Goal: Check status: Check status

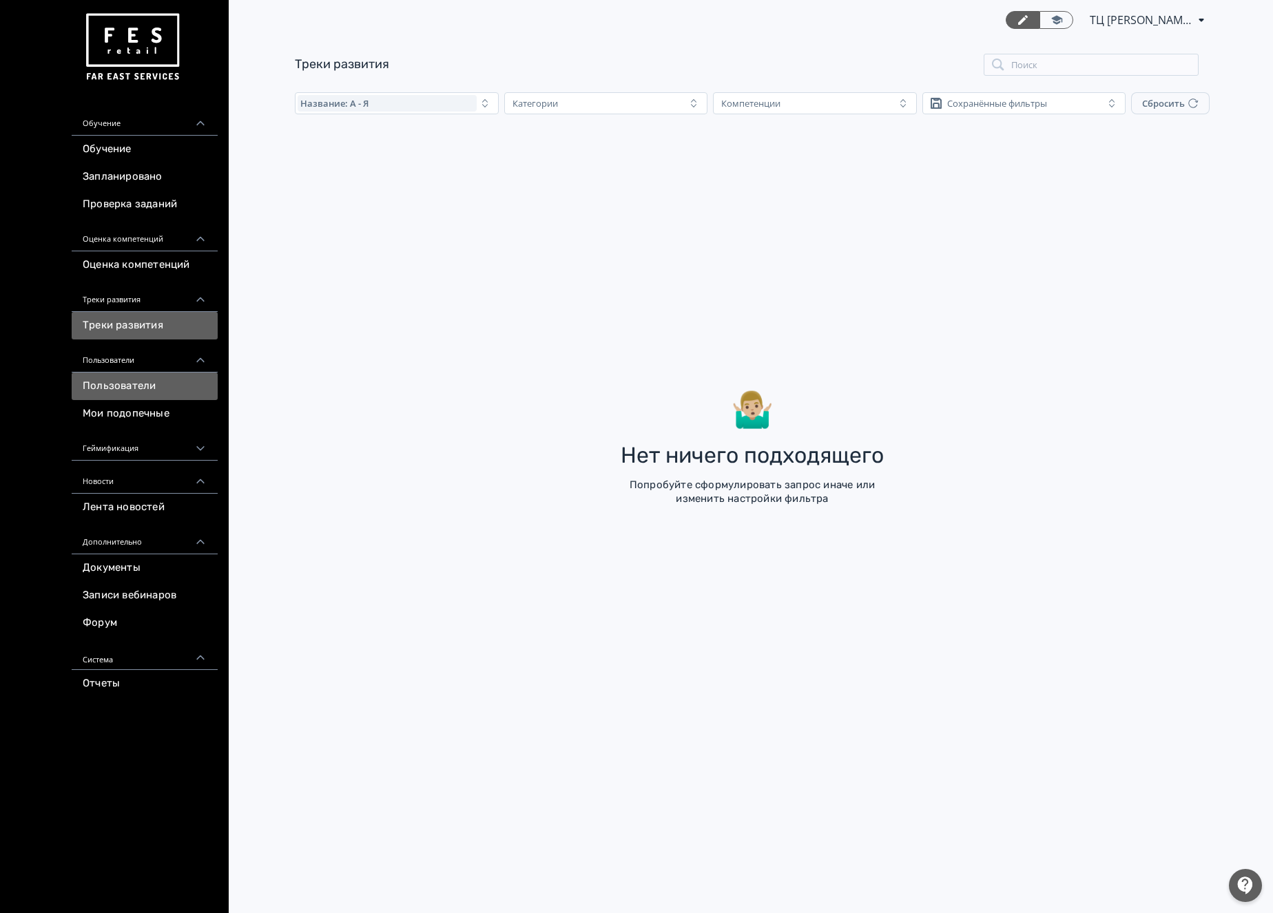
click at [147, 382] on link "Пользователи" at bounding box center [145, 387] width 146 height 28
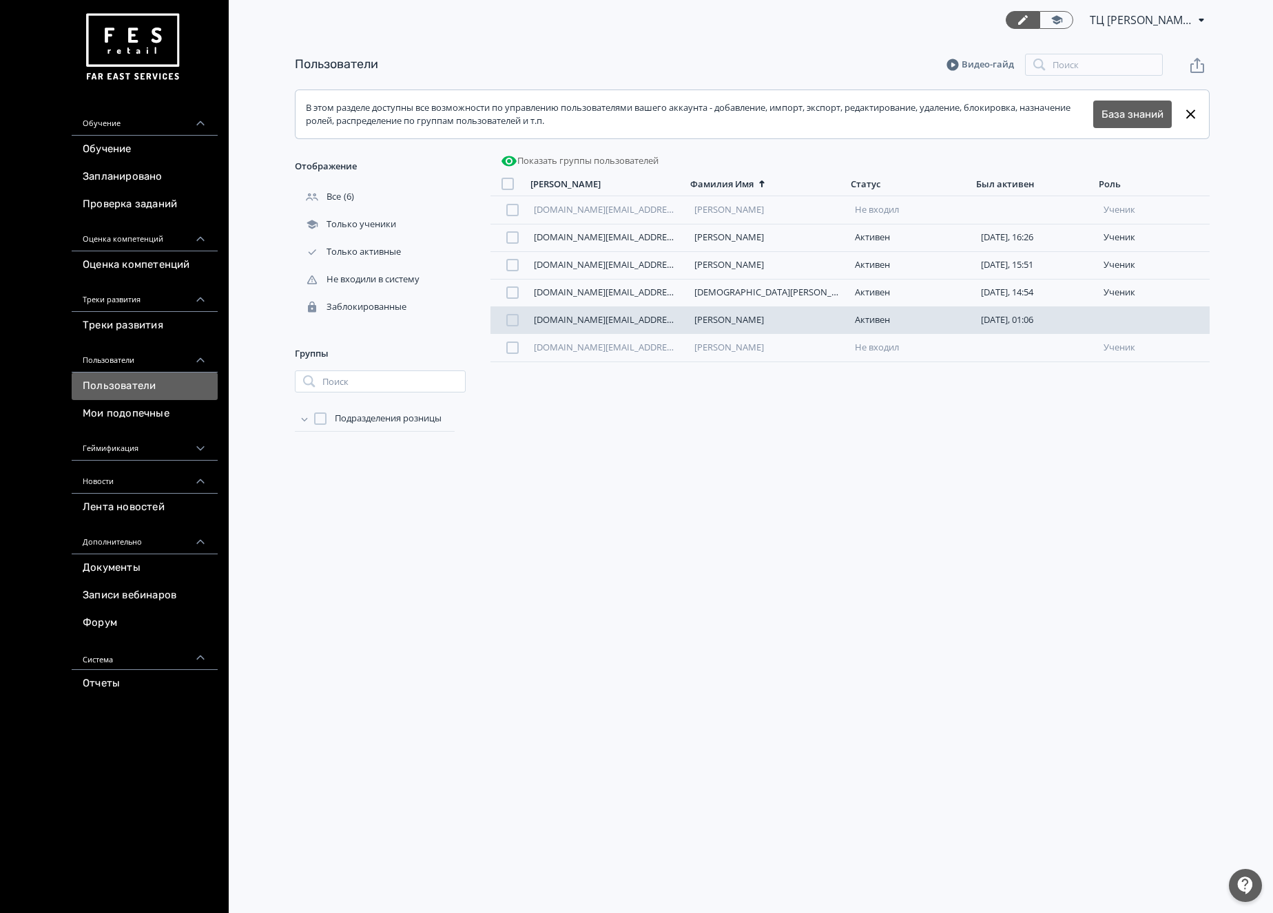
click at [733, 319] on link "[PERSON_NAME]" at bounding box center [729, 319] width 70 height 12
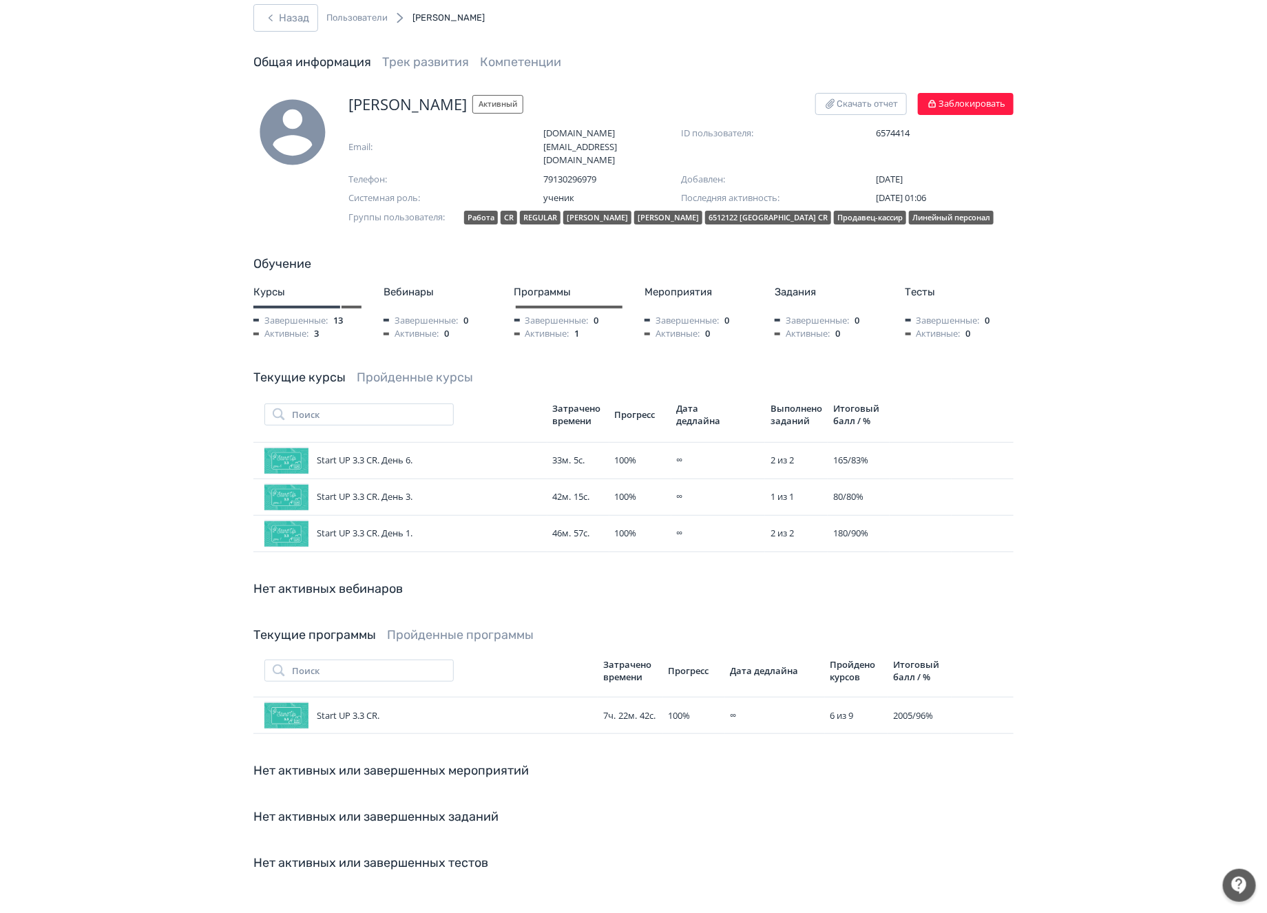
scroll to position [41, 0]
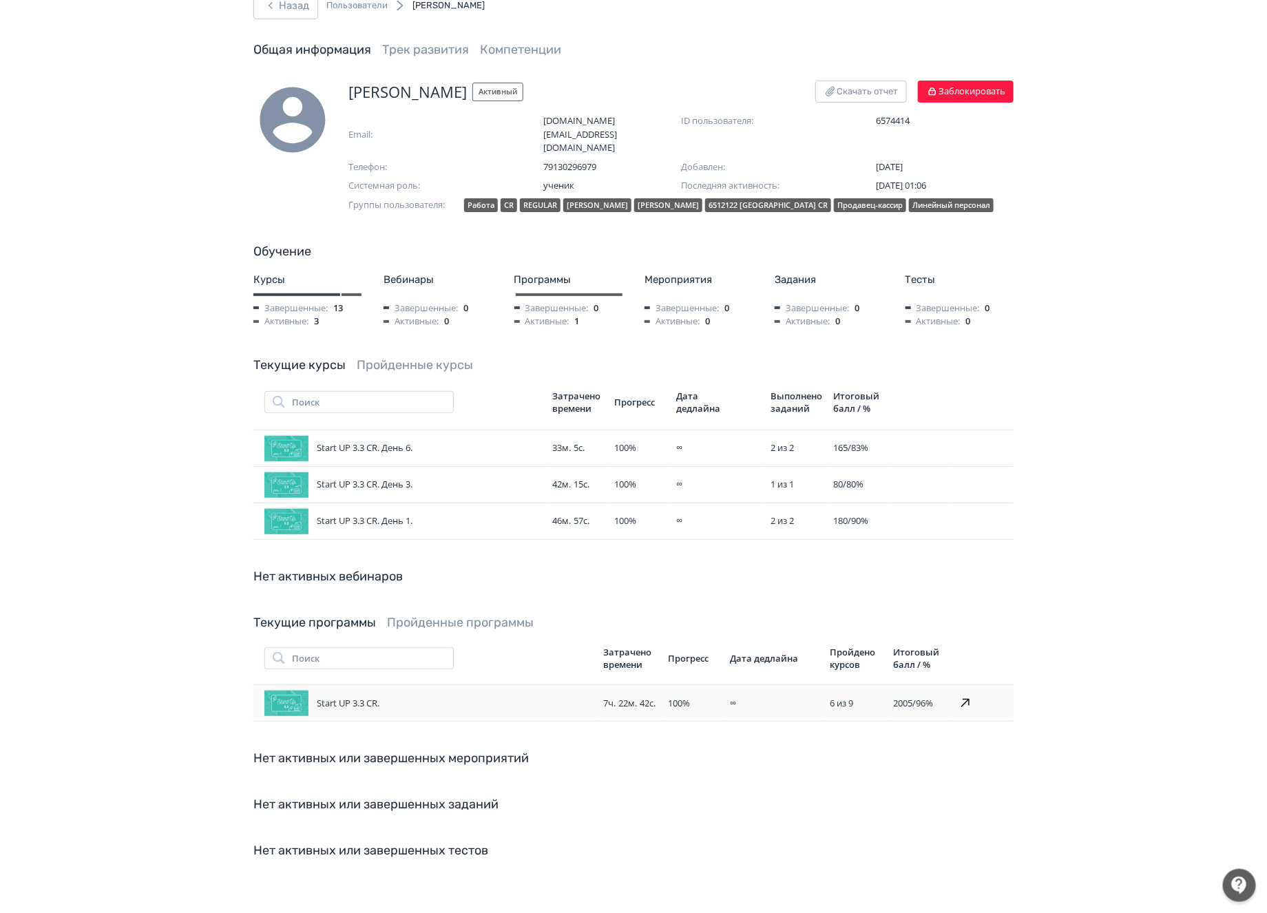
click at [316, 692] on div "Start UP 3.3 CR." at bounding box center [428, 703] width 328 height 28
drag, startPoint x: 919, startPoint y: 693, endPoint x: 405, endPoint y: 725, distance: 515.4
click at [919, 697] on span "2005 / 96 %" at bounding box center [913, 703] width 40 height 12
click at [316, 694] on div "Start UP 3.3 CR." at bounding box center [428, 703] width 328 height 28
click at [364, 696] on div "Start UP 3.3 CR." at bounding box center [428, 703] width 328 height 28
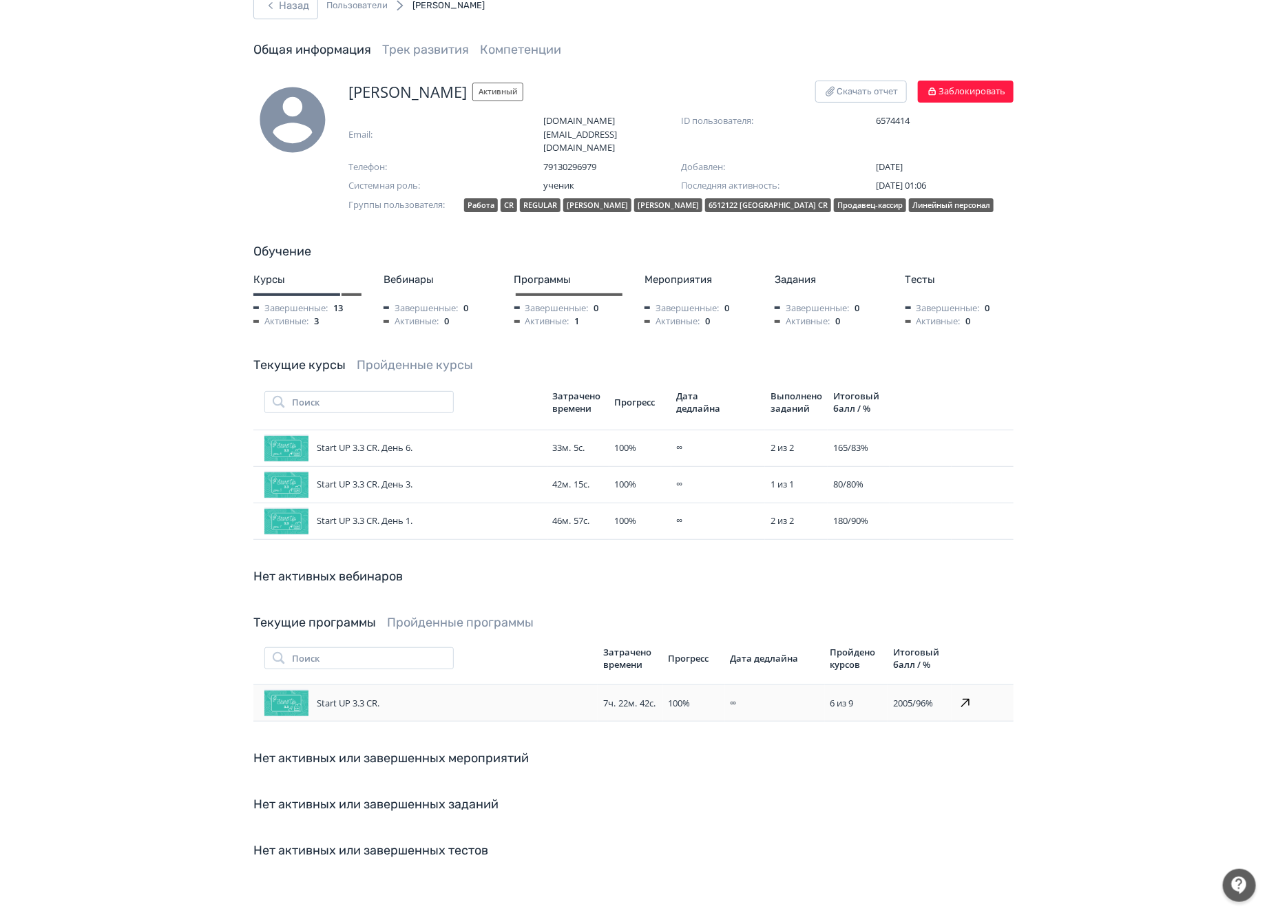
click at [695, 699] on div "100 %" at bounding box center [694, 704] width 51 height 14
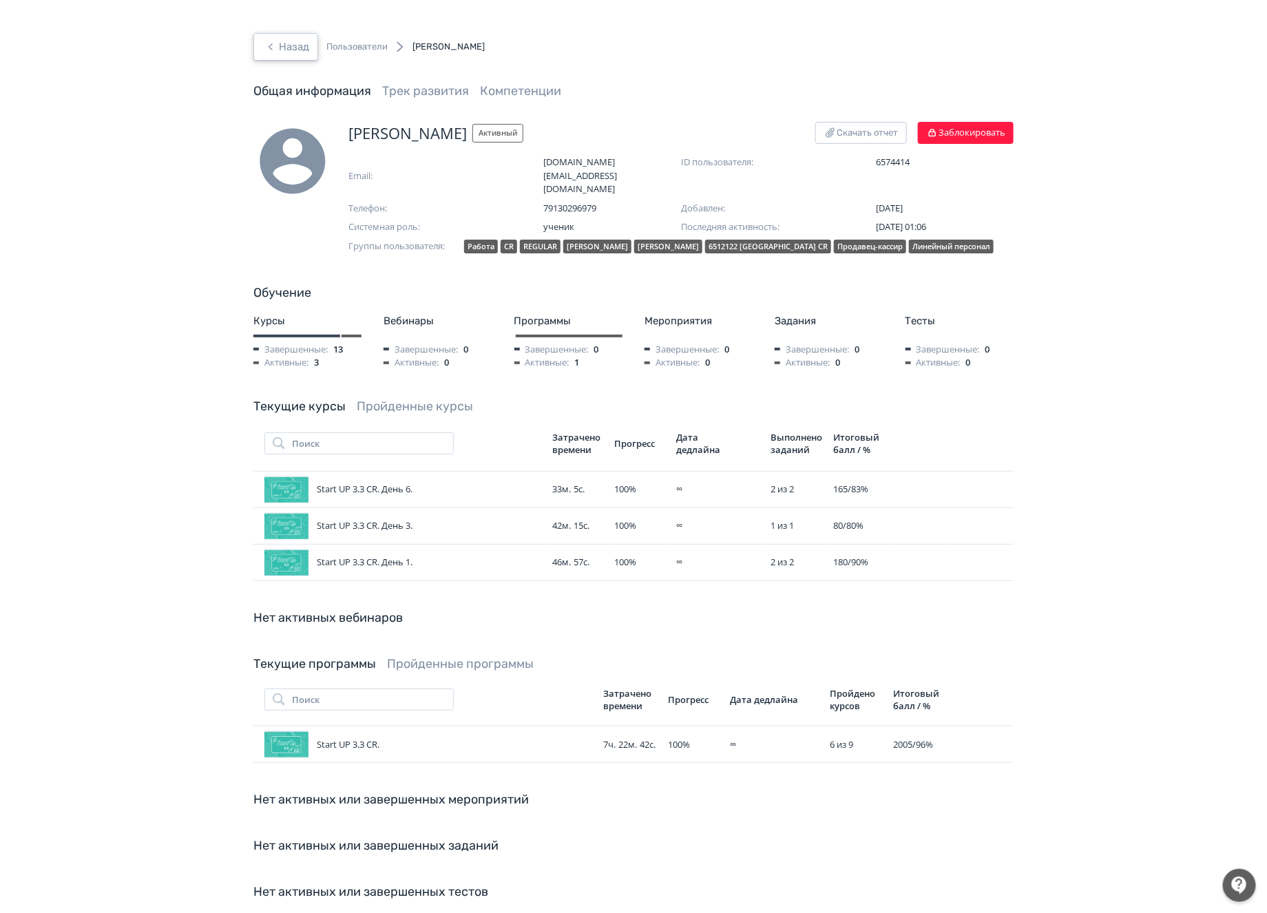
click at [288, 52] on button "Назад" at bounding box center [285, 47] width 65 height 28
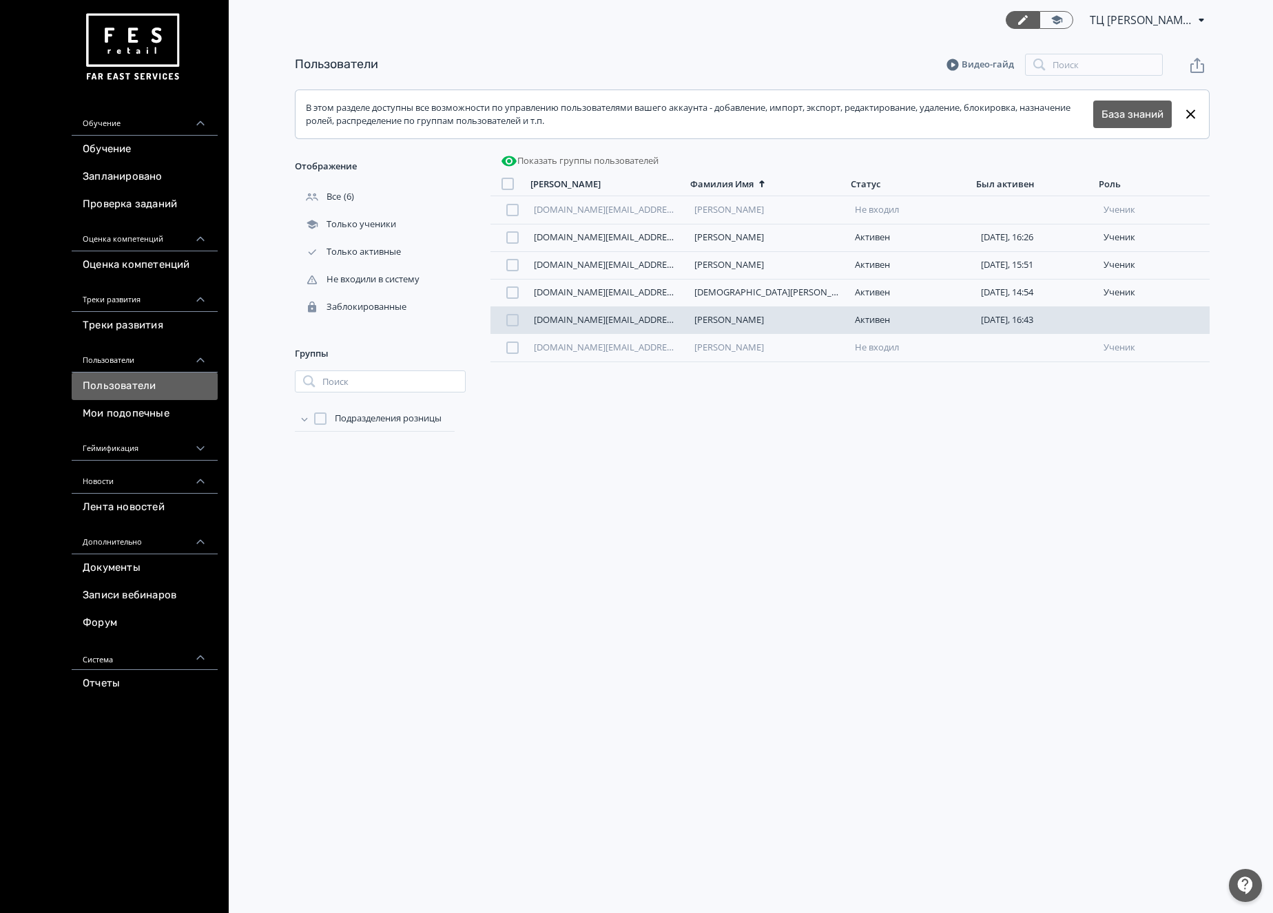
click at [740, 324] on link "[PERSON_NAME]" at bounding box center [729, 319] width 70 height 12
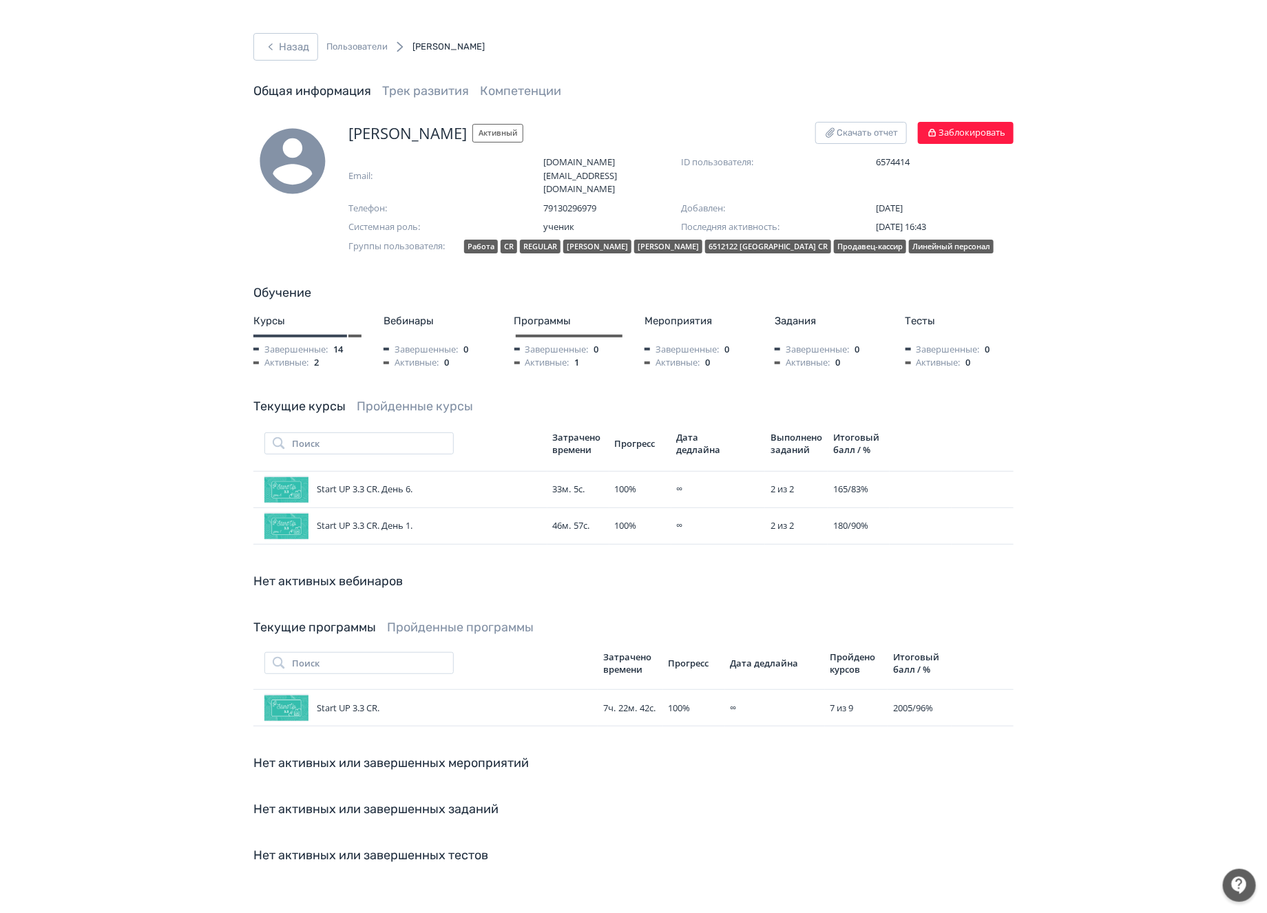
scroll to position [4, 0]
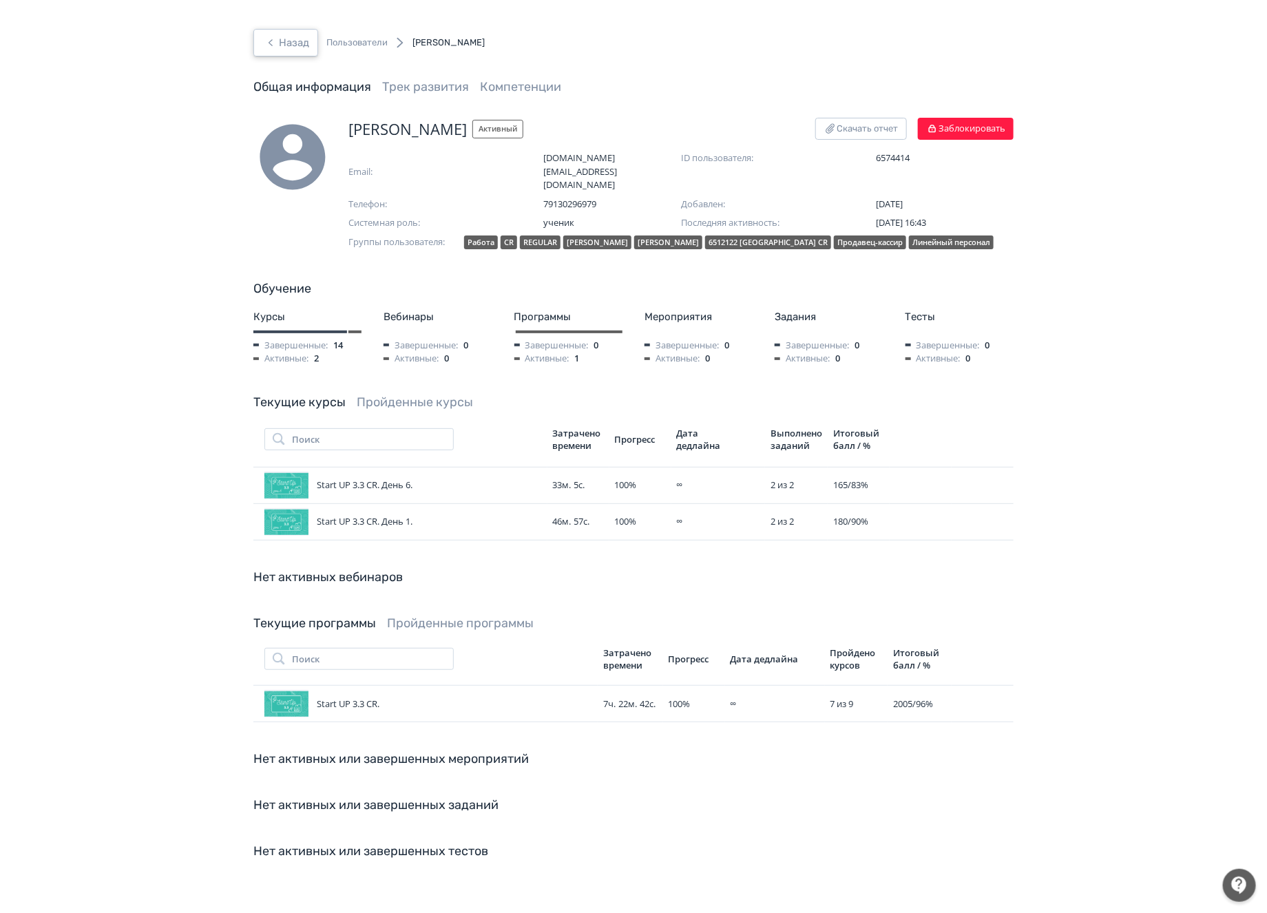
click at [302, 34] on button "Назад" at bounding box center [285, 43] width 65 height 28
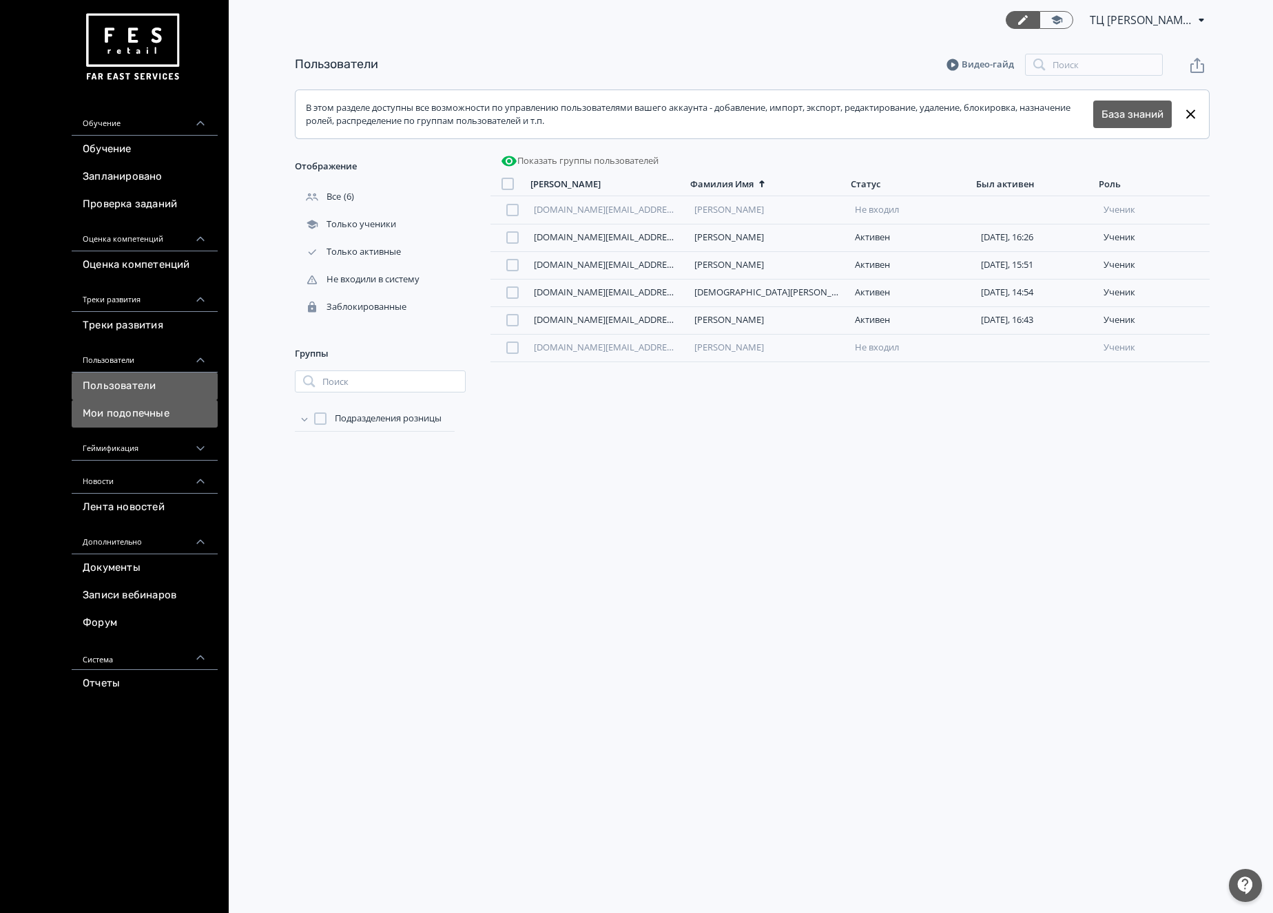
click at [166, 414] on link "Мои подопечные" at bounding box center [145, 414] width 146 height 28
